Goal: Information Seeking & Learning: Learn about a topic

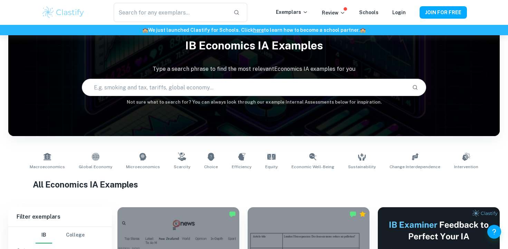
scroll to position [27, 0]
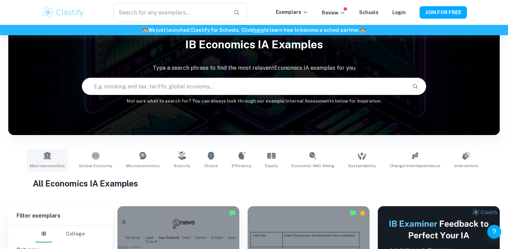
click at [64, 159] on link "Macroeconomics" at bounding box center [47, 160] width 41 height 23
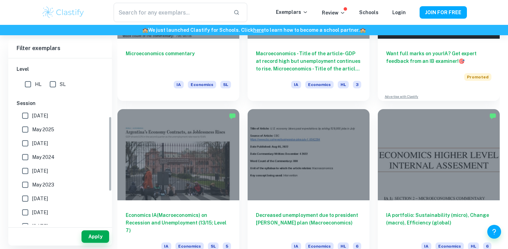
scroll to position [165, 0]
click at [28, 116] on input "[DATE]" at bounding box center [25, 115] width 14 height 14
checkbox input "true"
click at [28, 132] on input "May 2025" at bounding box center [25, 129] width 14 height 14
checkbox input "true"
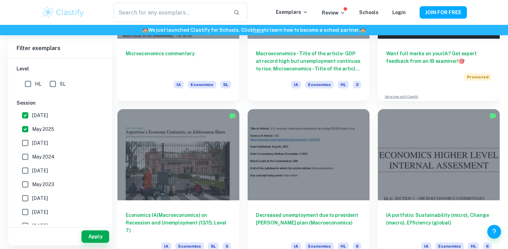
click at [27, 142] on input "[DATE]" at bounding box center [25, 143] width 14 height 14
checkbox input "true"
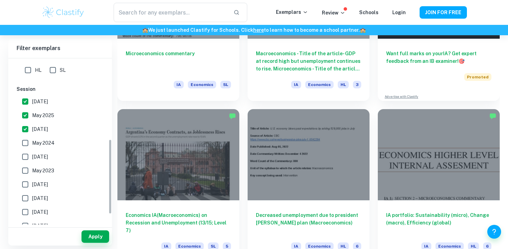
scroll to position [179, 0]
click at [24, 141] on input "May 2024" at bounding box center [25, 143] width 14 height 14
checkbox input "true"
click at [99, 234] on button "Apply" at bounding box center [96, 236] width 28 height 12
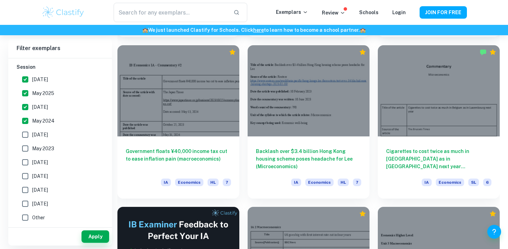
scroll to position [998, 0]
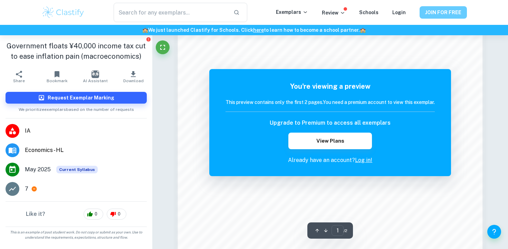
scroll to position [431, 0]
